Goal: Transaction & Acquisition: Purchase product/service

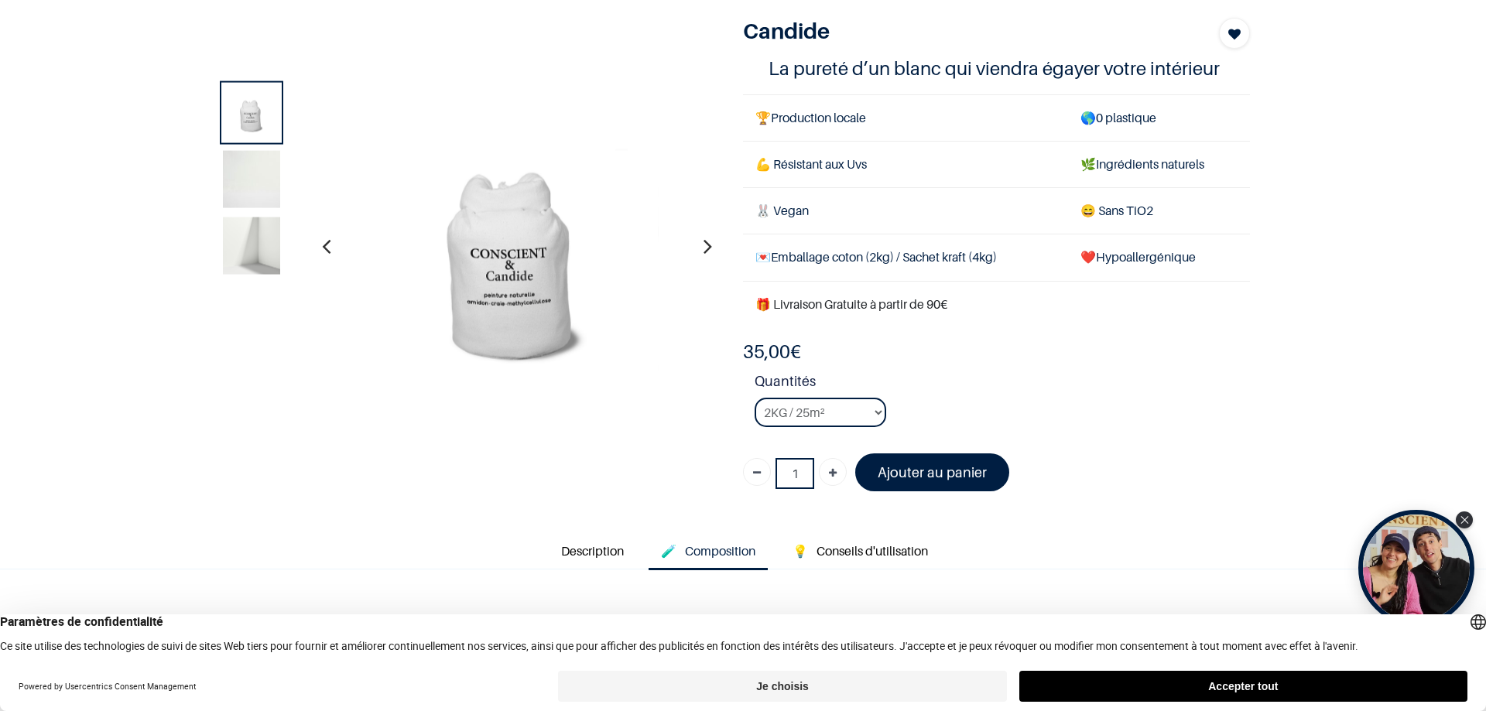
scroll to position [232, 0]
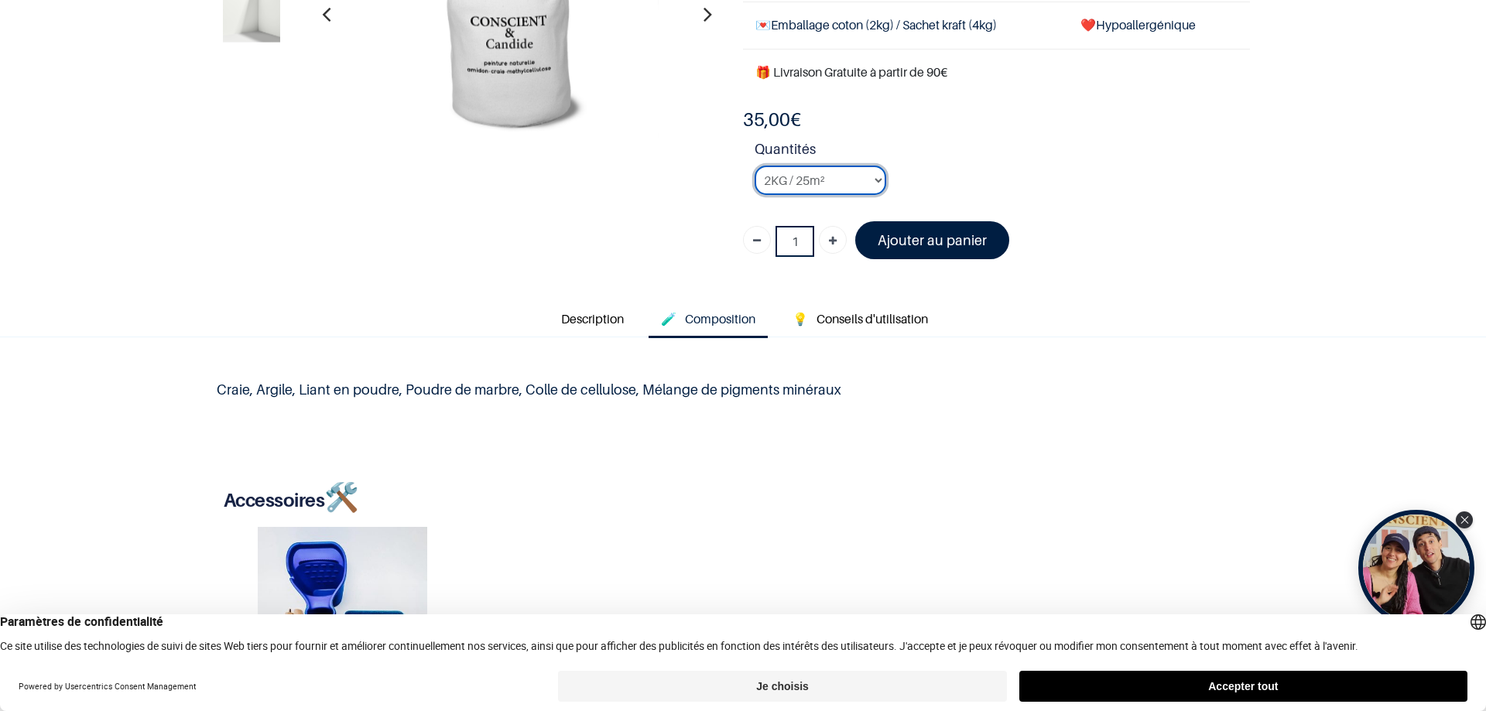
click at [833, 175] on select "2KG / 25m² 4KG / 50m² 8KG / 100m² Testeur" at bounding box center [821, 180] width 132 height 29
select select "2"
click at [755, 166] on select "2KG / 25m² 4KG / 50m² 8KG / 100m² Testeur" at bounding box center [821, 180] width 132 height 29
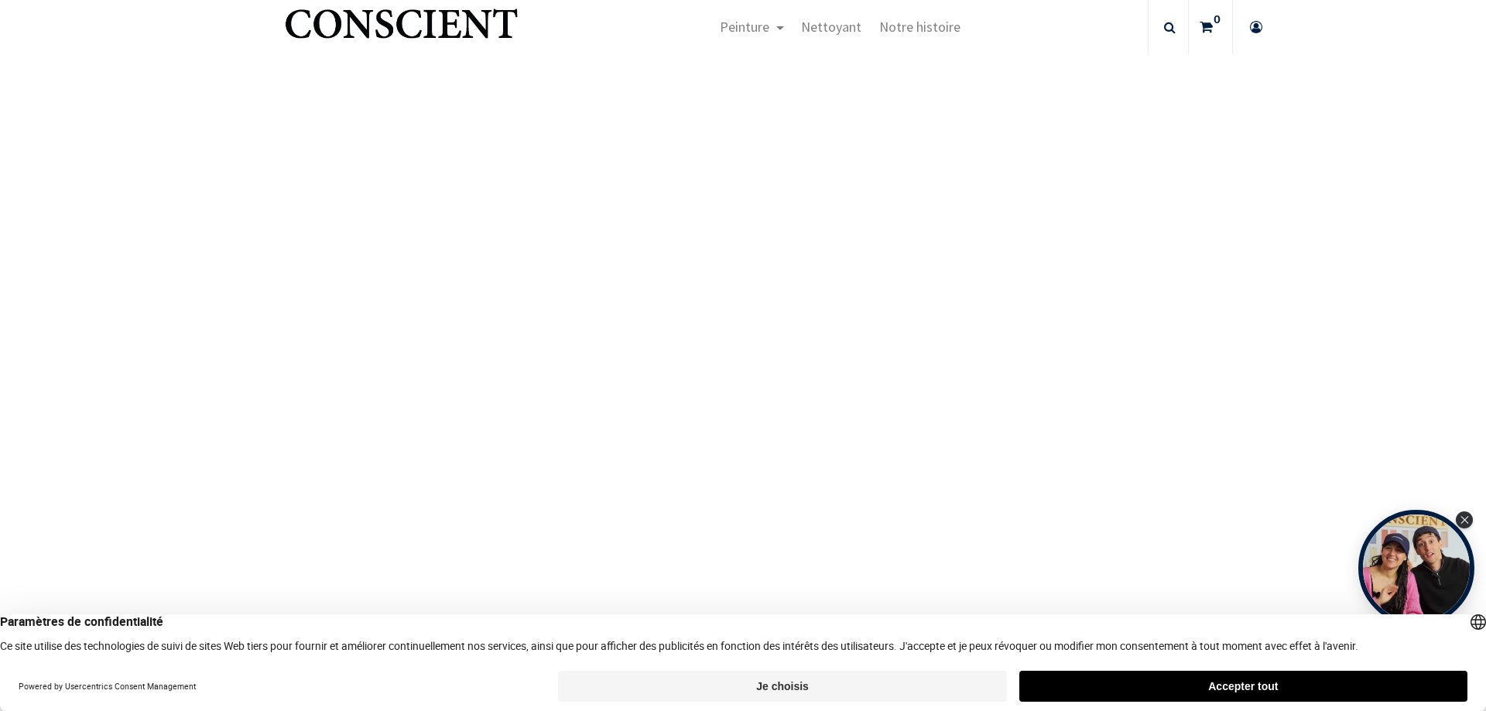
scroll to position [1780, 0]
